Goal: Task Accomplishment & Management: Complete application form

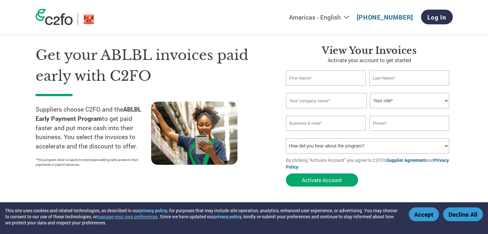
scroll to position [32, 0]
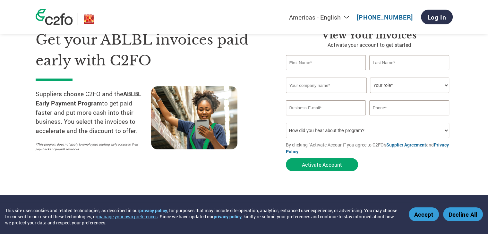
click at [336, 59] on input "text" at bounding box center [326, 62] width 80 height 15
type input "[PERSON_NAME]"
type input "k"
type input "[PERSON_NAME]"
type input "[PERSON_NAME] LOGISTICS PVT LTD"
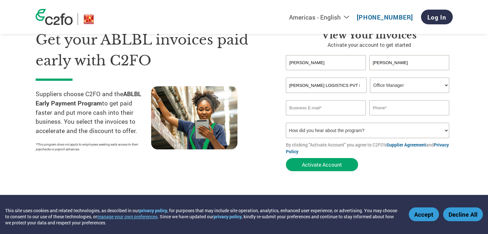
select select "ACCOUNTS_RECEIVABLE"
click at [329, 110] on input "email" at bounding box center [326, 107] width 80 height 15
paste input "[EMAIL_ADDRESS][DOMAIN_NAME]"
type input "[EMAIL_ADDRESS][DOMAIN_NAME]"
type input "9599292874"
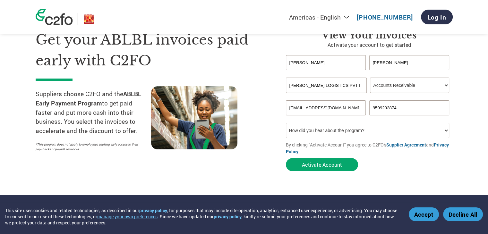
click at [389, 129] on select "How did you hear about the program? Received a letter Email Social Media Online…" at bounding box center [368, 130] width 164 height 15
select select "Email"
click at [286, 123] on select "How did you hear about the program? Received a letter Email Social Media Online…" at bounding box center [368, 130] width 164 height 15
click at [413, 164] on form "[PERSON_NAME] first name or first name is too long Invalid last name or last na…" at bounding box center [369, 114] width 167 height 119
click at [326, 164] on button "Activate Account" at bounding box center [322, 164] width 72 height 13
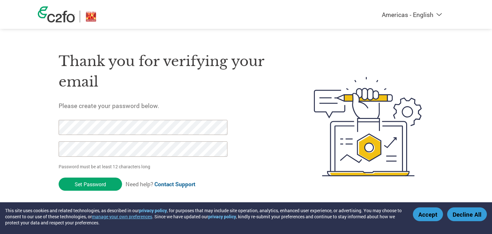
click at [11, 128] on div "Americas - English Américas - Español [GEOGRAPHIC_DATA] - Português Amériques -…" at bounding box center [246, 101] width 492 height 202
click at [0, 125] on div "Americas - English Américas - Español [GEOGRAPHIC_DATA] - Português Amériques -…" at bounding box center [246, 101] width 492 height 202
click at [91, 185] on input "Set Password" at bounding box center [90, 184] width 63 height 13
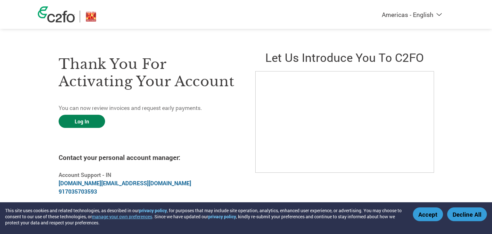
click at [85, 123] on link "Log In" at bounding box center [82, 121] width 46 height 13
